Goal: Transaction & Acquisition: Subscribe to service/newsletter

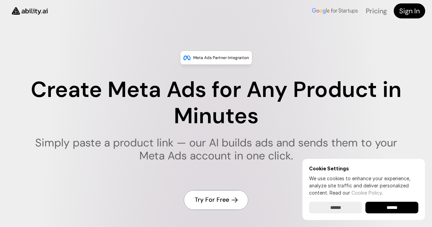
click at [219, 201] on h4 "Try For Free" at bounding box center [212, 200] width 35 height 9
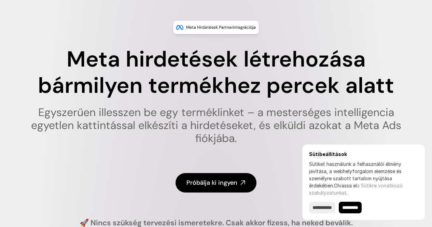
scroll to position [137, 0]
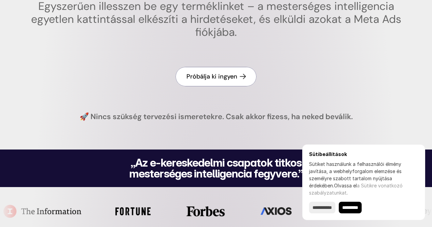
click at [215, 81] on font "Próbálja ki ingyen" at bounding box center [212, 76] width 51 height 8
click at [222, 81] on font "Próbálja ki ingyen" at bounding box center [212, 76] width 51 height 8
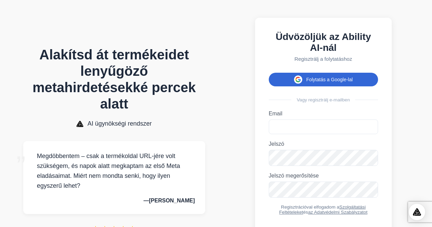
click at [311, 86] on button "Folytatás a Google-lal" at bounding box center [323, 80] width 109 height 14
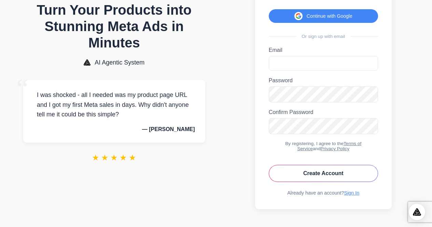
scroll to position [58, 0]
